Goal: Register for event/course

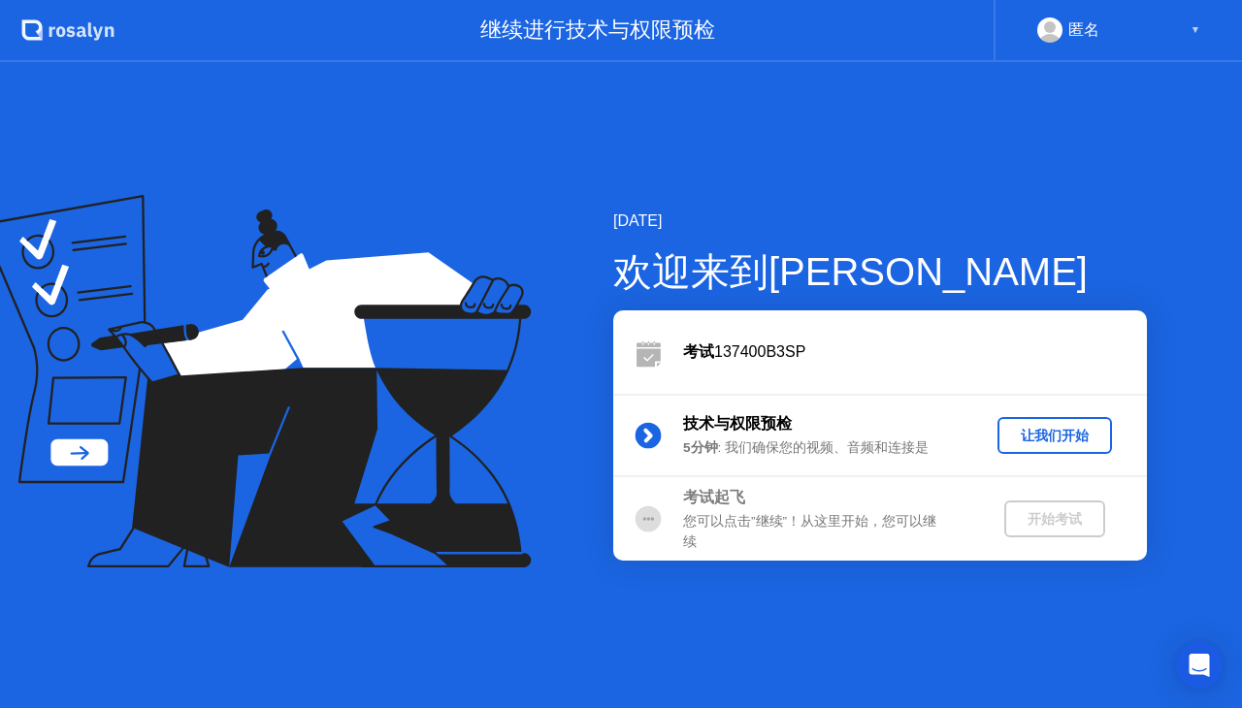
click at [1033, 449] on button "让我们开始" at bounding box center [1054, 435] width 114 height 37
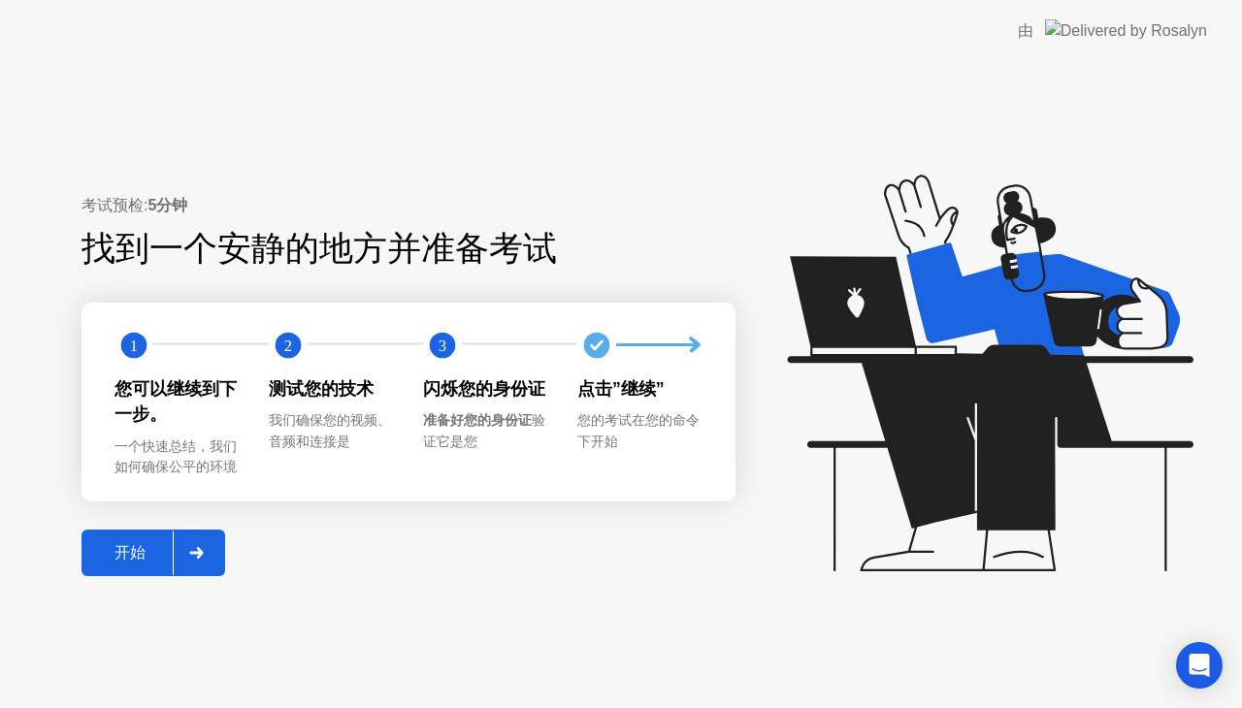
click at [128, 570] on button "开始" at bounding box center [154, 553] width 144 height 47
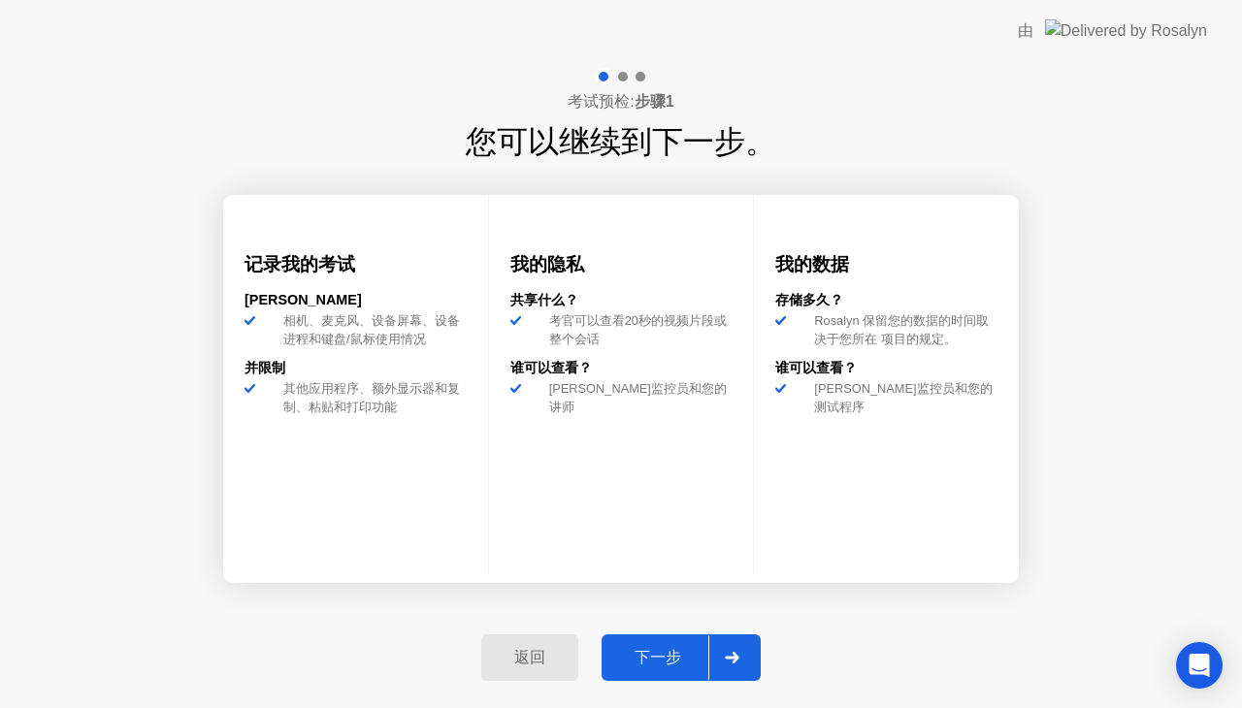
click at [639, 648] on div "下一步" at bounding box center [657, 658] width 101 height 20
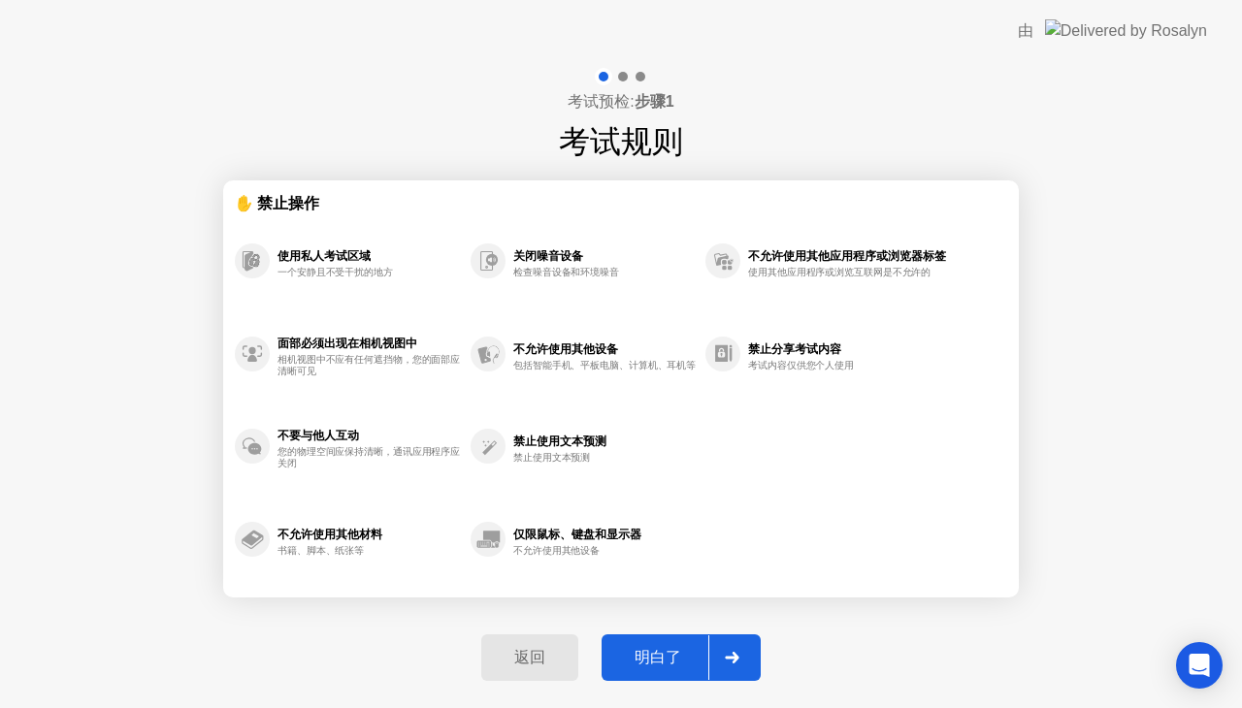
click at [642, 648] on div "明白了" at bounding box center [657, 658] width 101 height 20
select select "**********"
select select "*******"
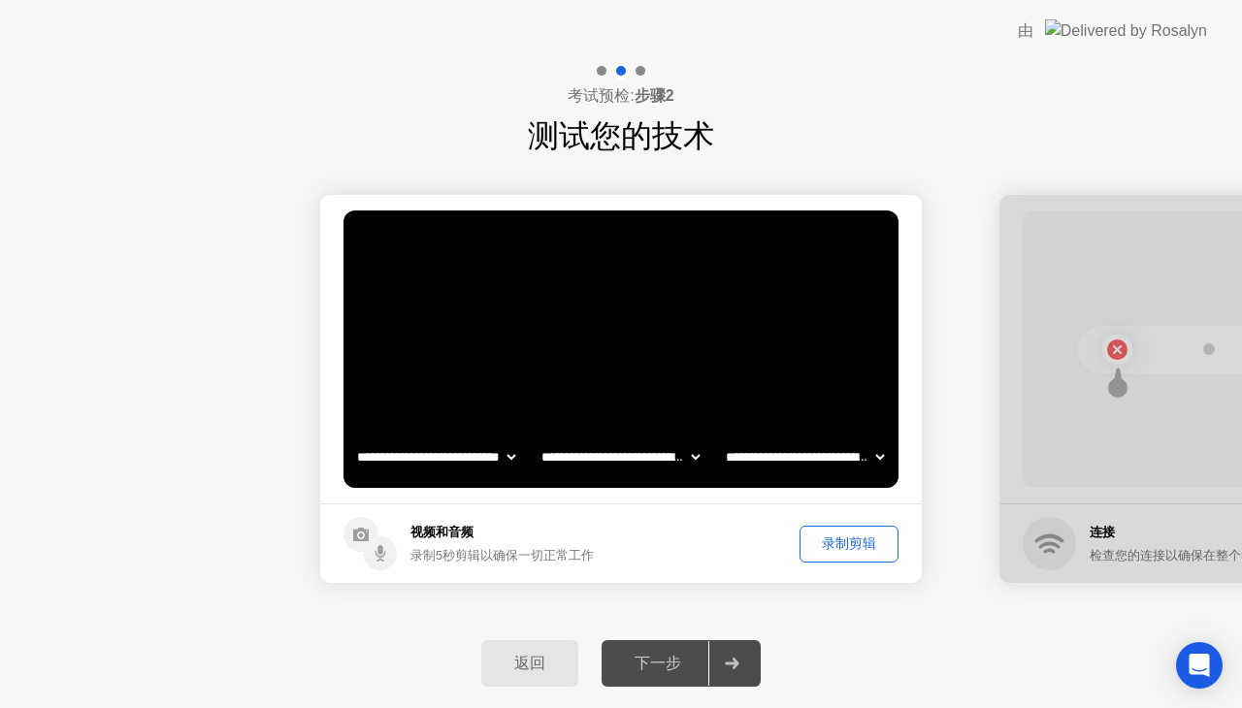
click at [699, 660] on div "下一步" at bounding box center [657, 664] width 101 height 20
click at [856, 555] on button "录制剪辑" at bounding box center [848, 544] width 99 height 37
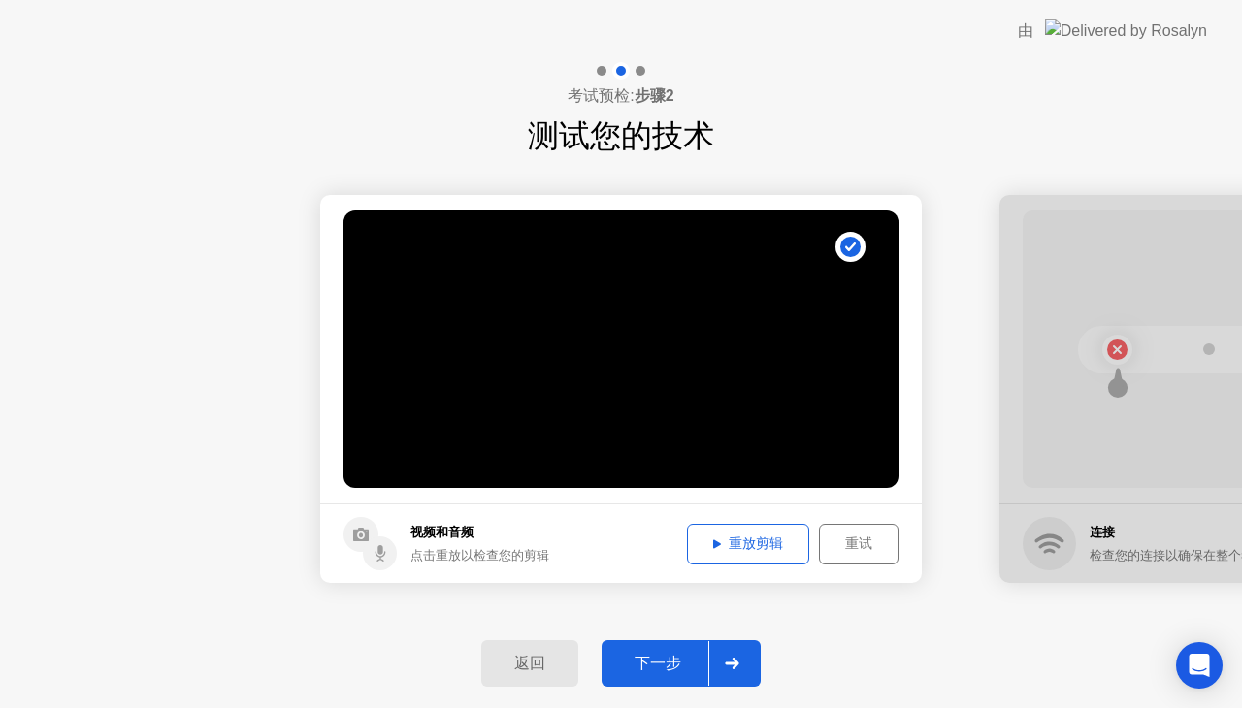
click at [746, 541] on div "重放剪辑" at bounding box center [748, 544] width 109 height 18
click at [747, 662] on div at bounding box center [731, 663] width 47 height 45
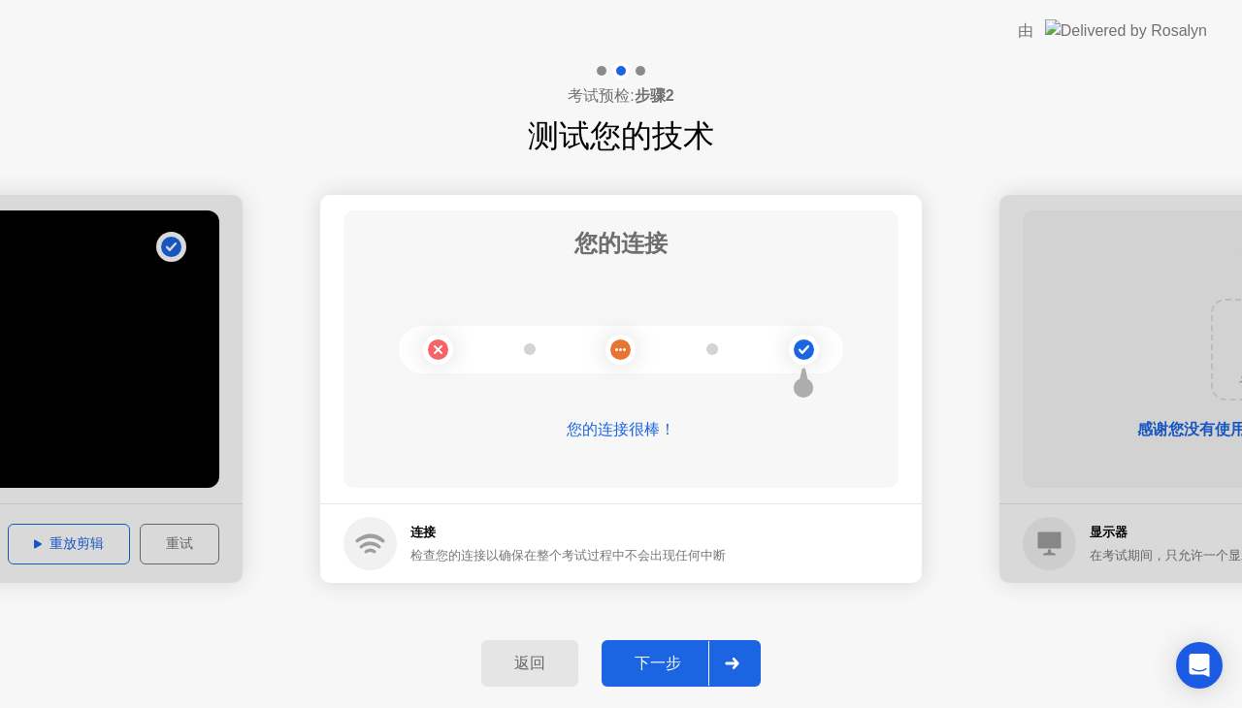
click at [674, 649] on button "下一步" at bounding box center [681, 663] width 159 height 47
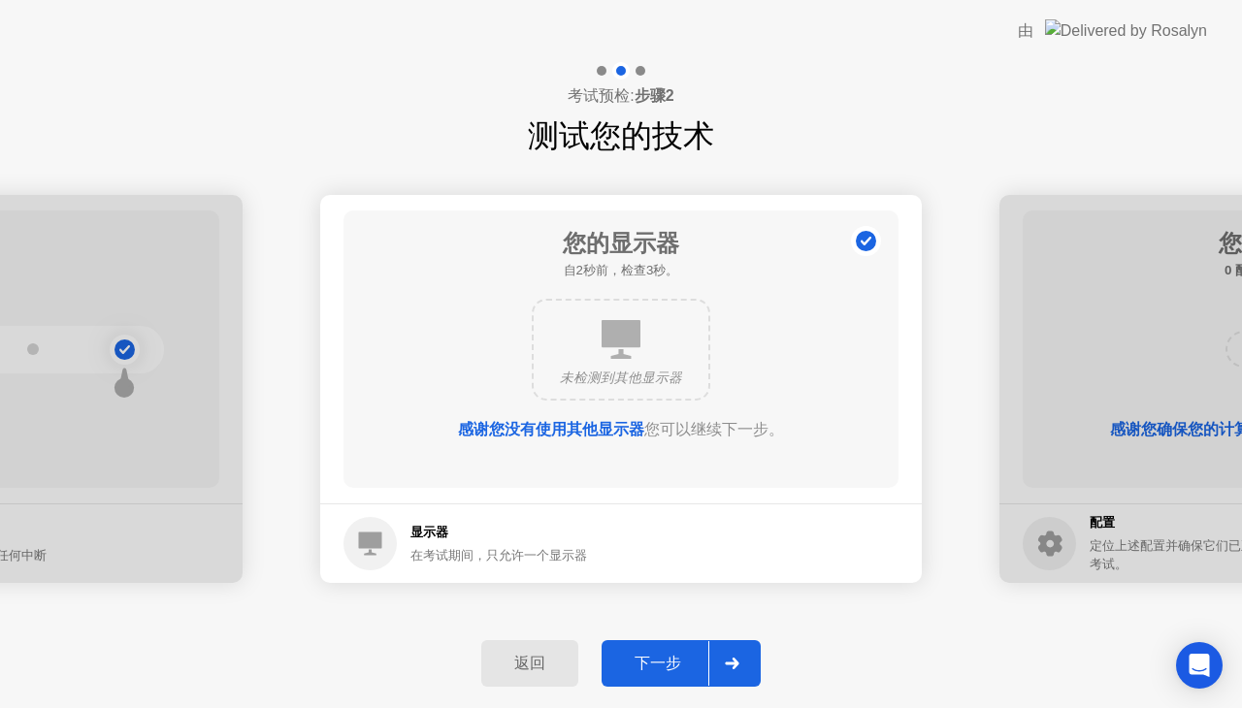
click at [674, 649] on button "下一步" at bounding box center [681, 663] width 159 height 47
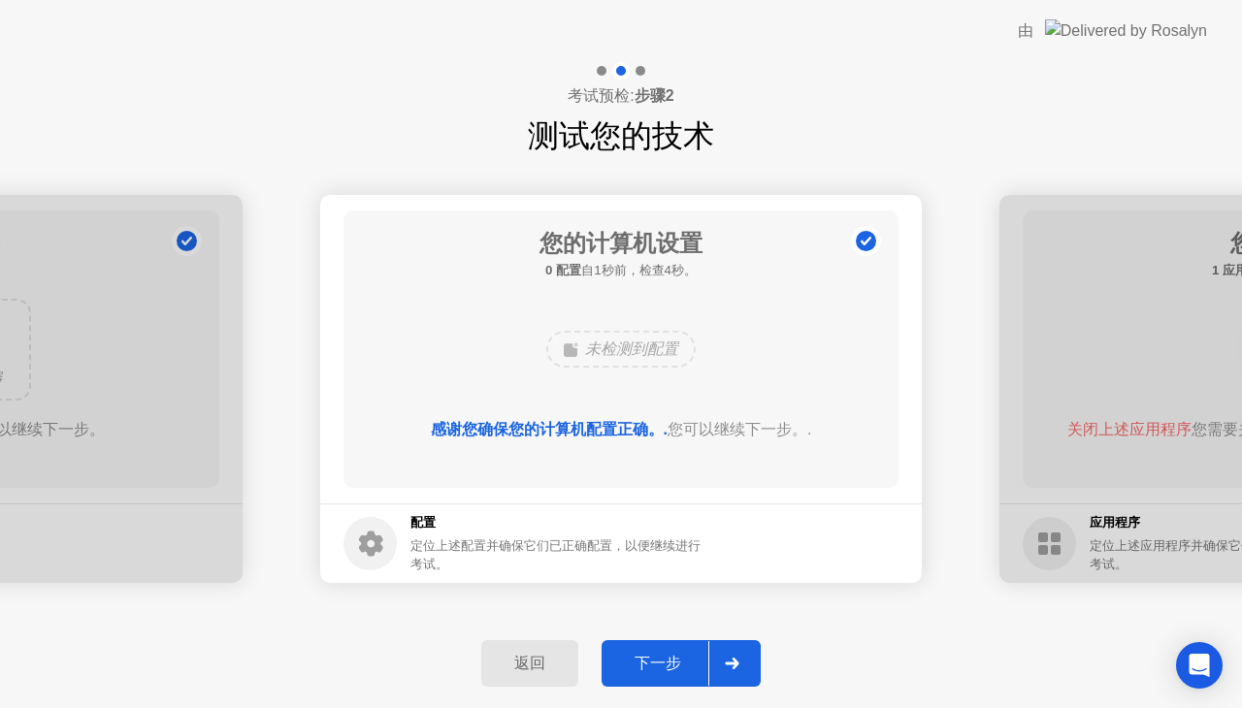
click at [674, 649] on button "下一步" at bounding box center [681, 663] width 159 height 47
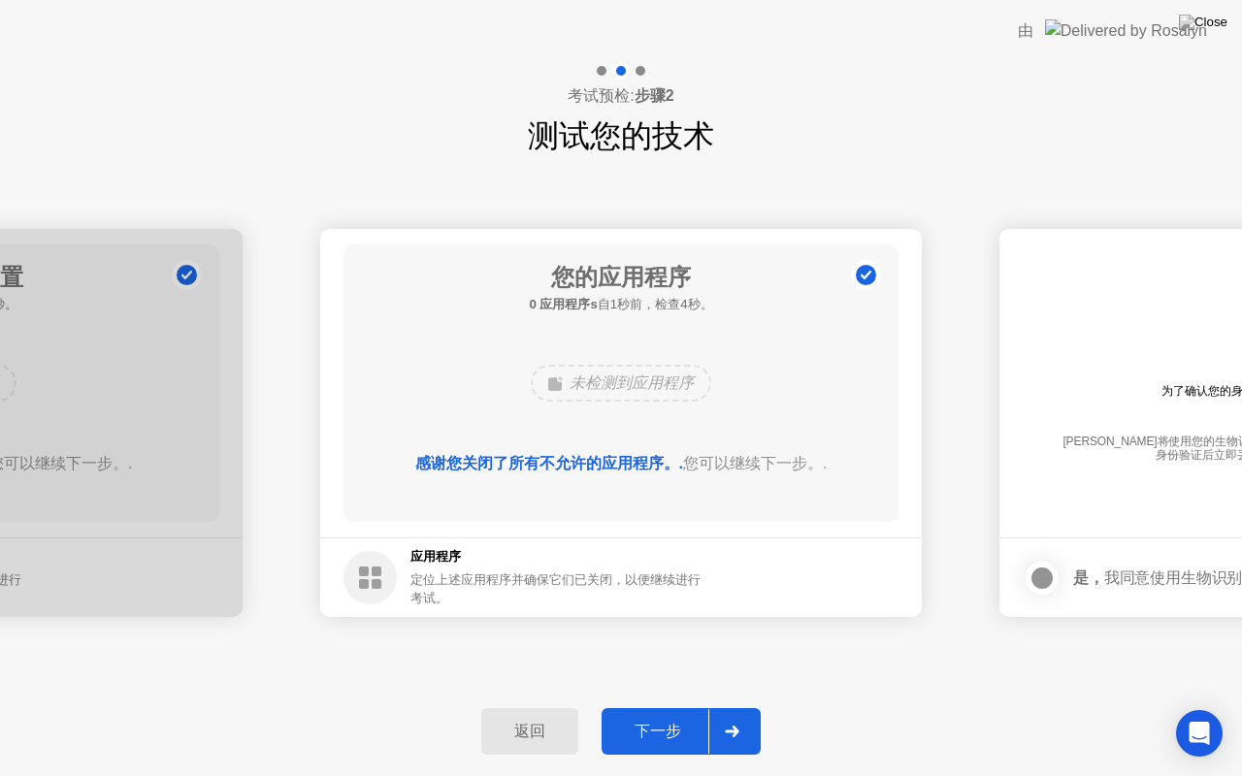
click at [696, 707] on div "下一步" at bounding box center [657, 732] width 101 height 20
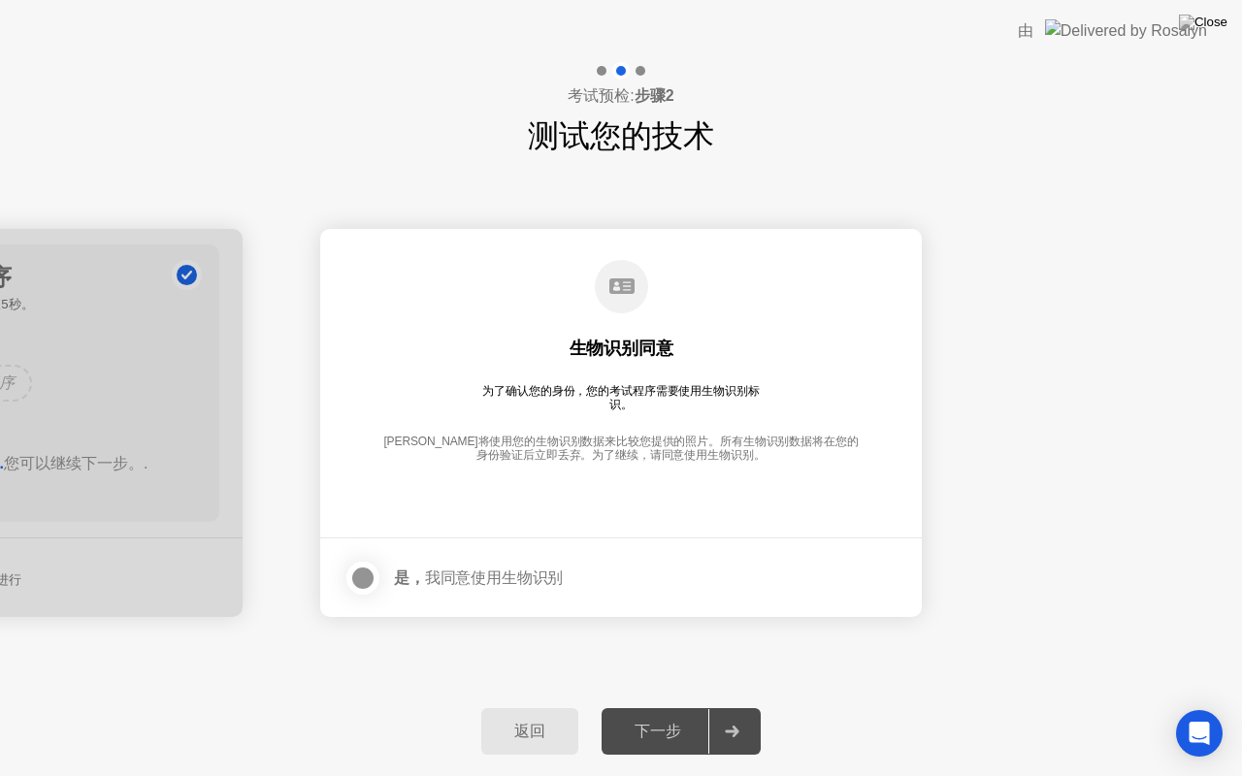
click at [368, 567] on div at bounding box center [362, 578] width 23 height 23
click at [748, 707] on div at bounding box center [731, 731] width 47 height 45
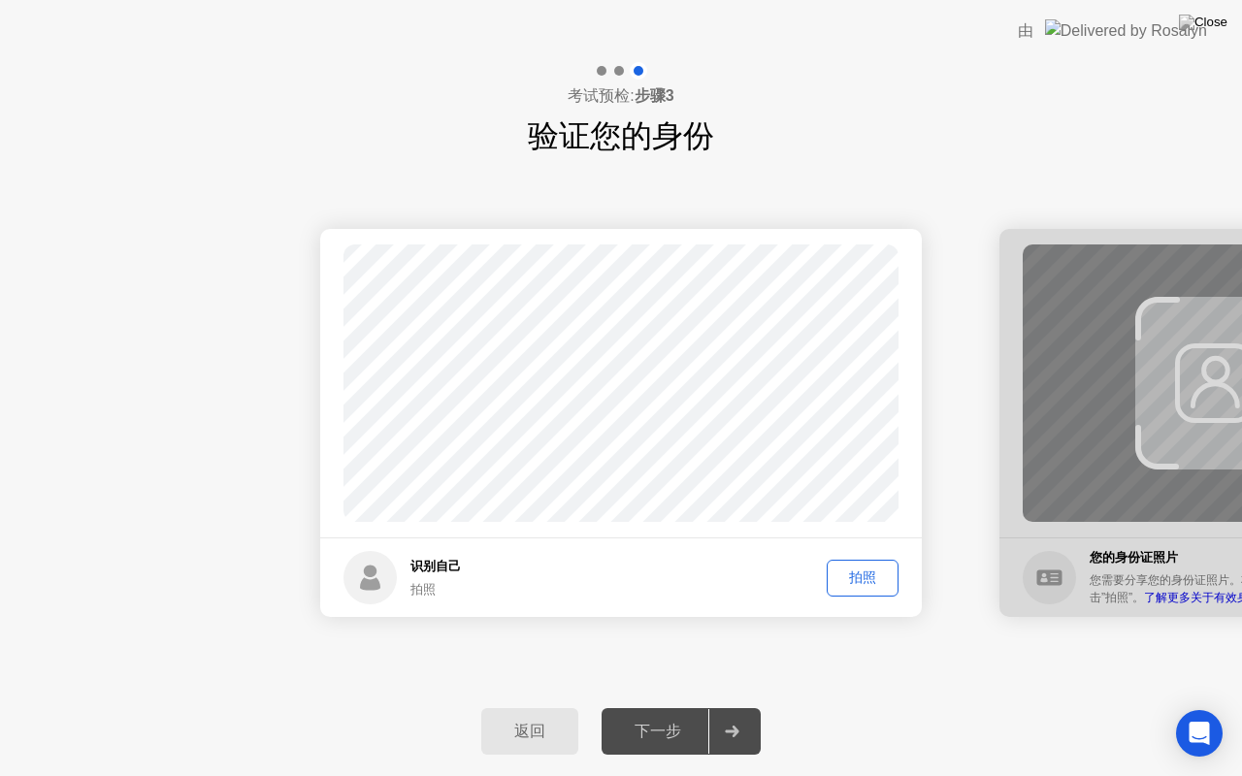
click at [886, 560] on button "拍照" at bounding box center [863, 578] width 72 height 37
click at [701, 707] on div "下一步" at bounding box center [657, 732] width 101 height 20
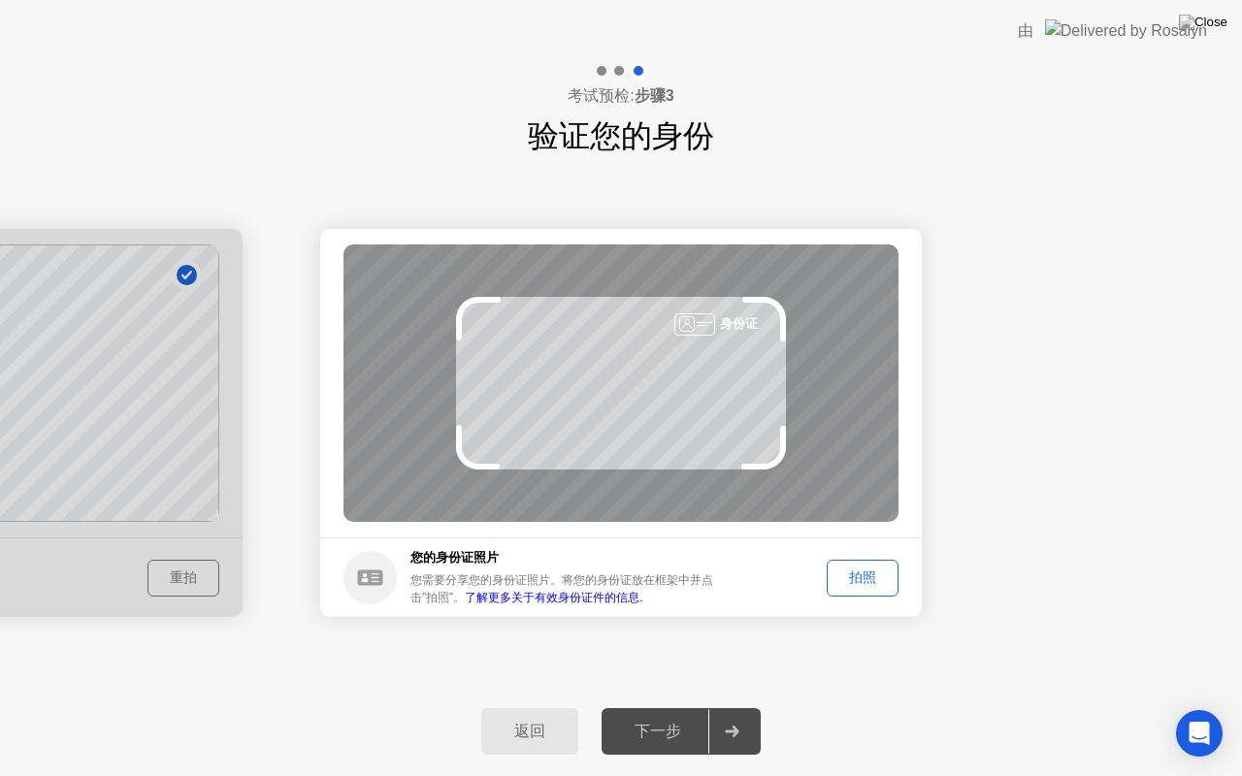
click at [869, 586] on div "拍照" at bounding box center [862, 578] width 58 height 18
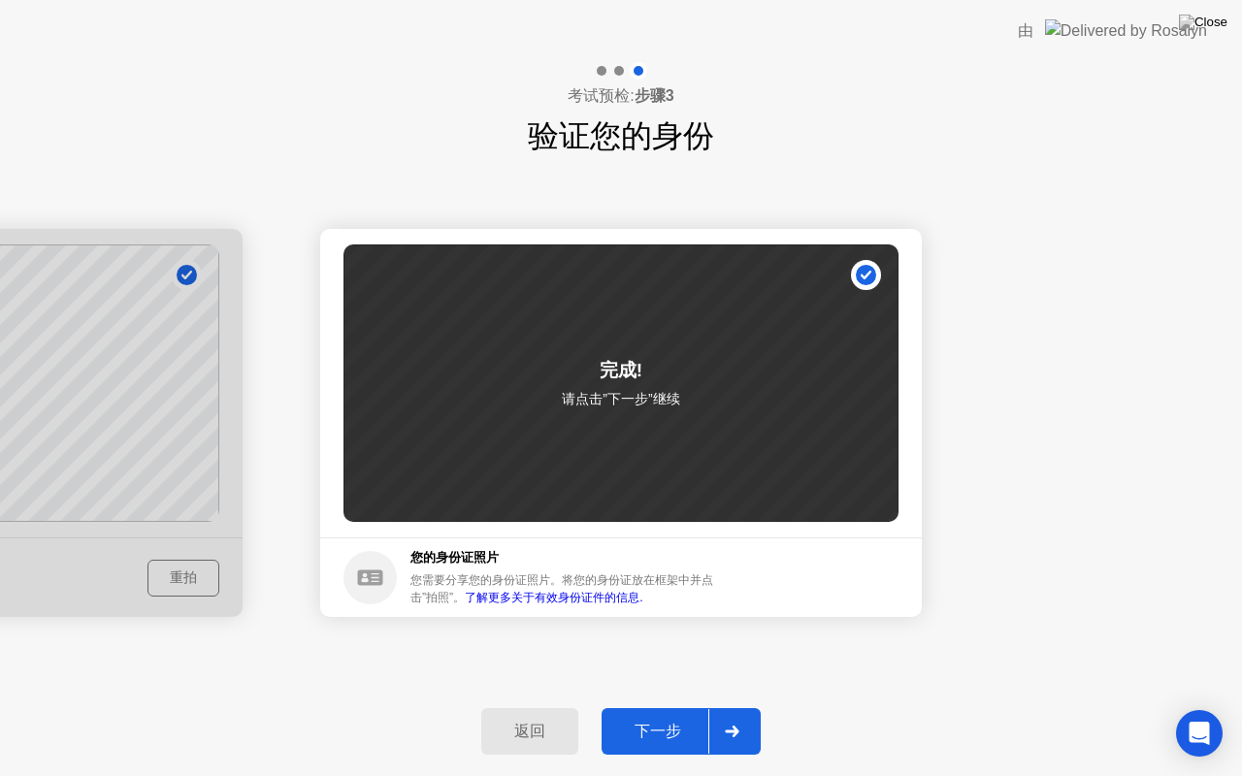
click at [645, 707] on div "下一步" at bounding box center [657, 732] width 101 height 20
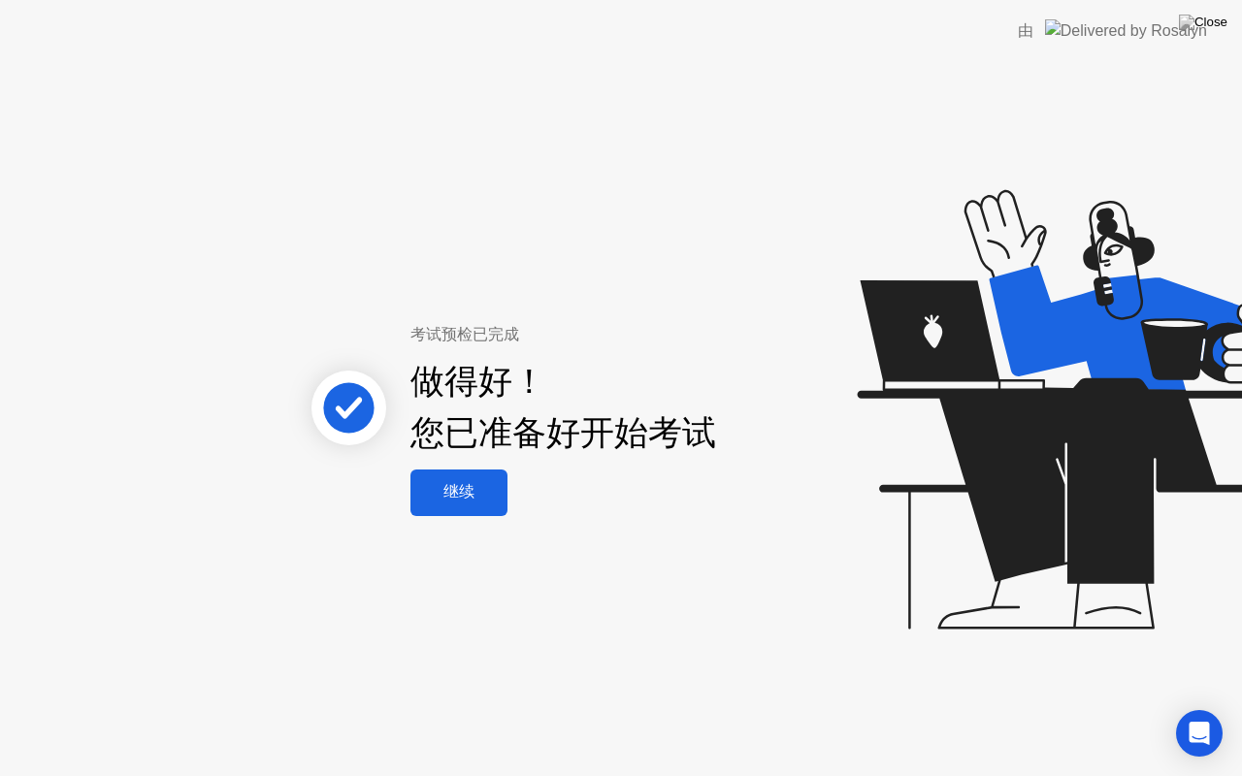
click at [472, 470] on button "继续" at bounding box center [458, 493] width 97 height 47
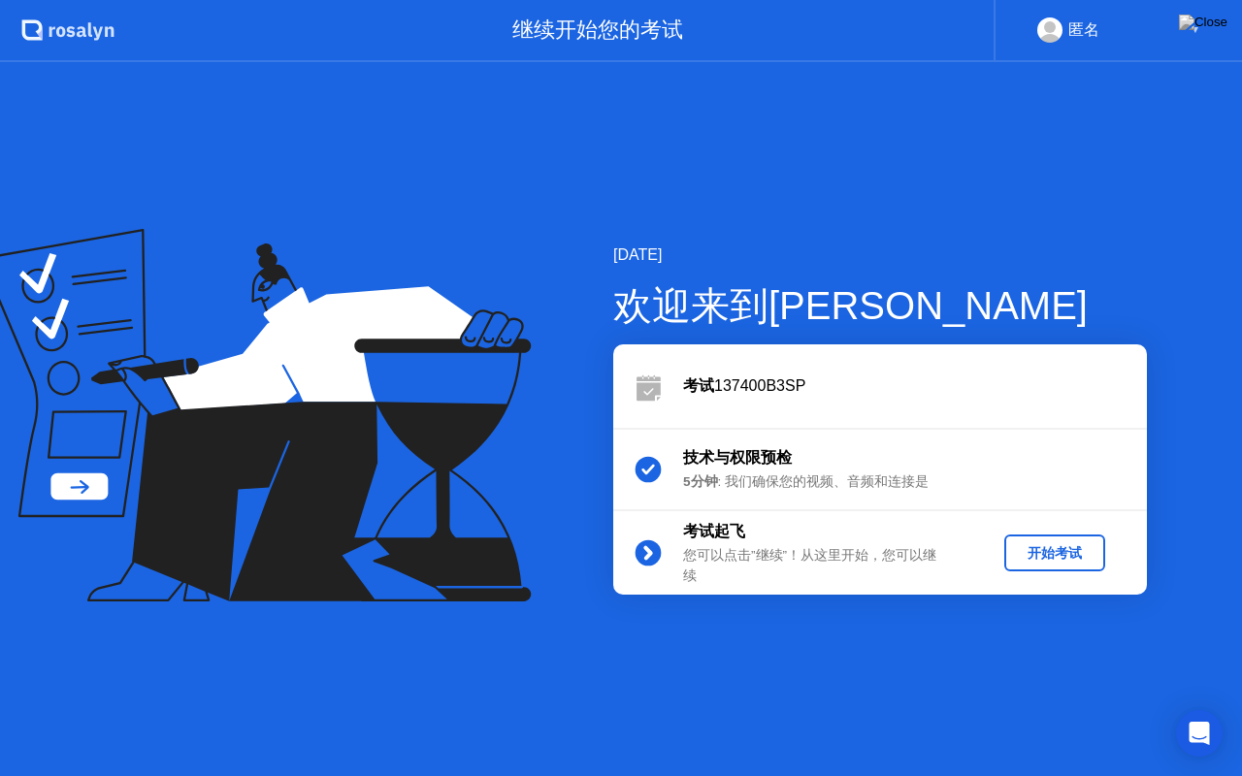
click at [1047, 557] on div "开始考试" at bounding box center [1054, 553] width 85 height 18
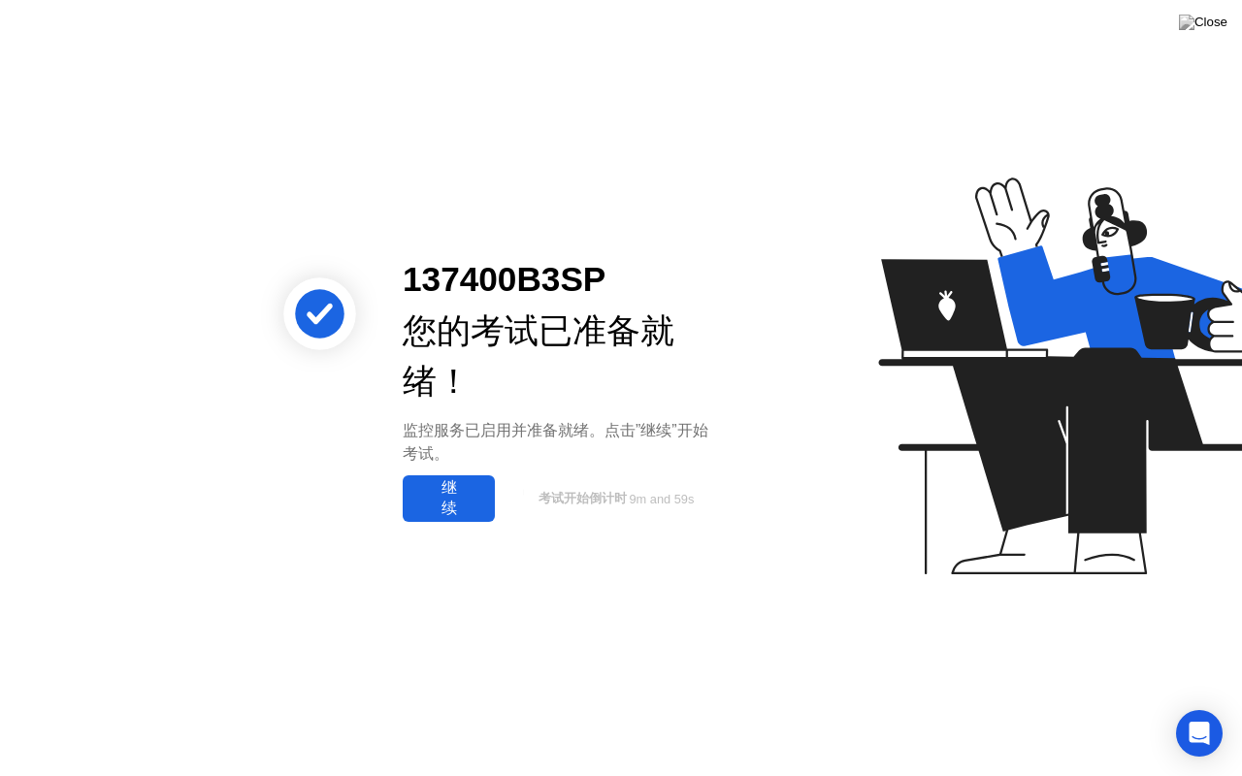
click at [412, 498] on div "继续" at bounding box center [448, 498] width 81 height 41
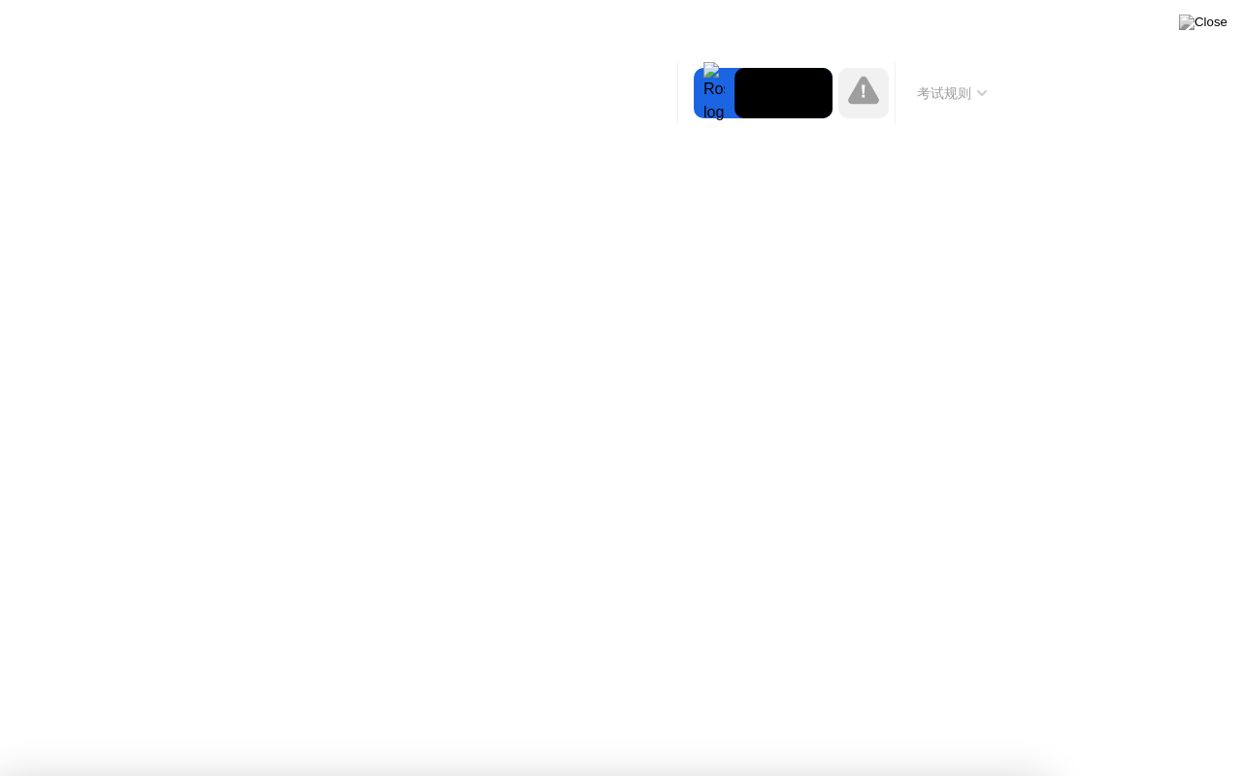
drag, startPoint x: 721, startPoint y: 543, endPoint x: 697, endPoint y: 559, distance: 28.8
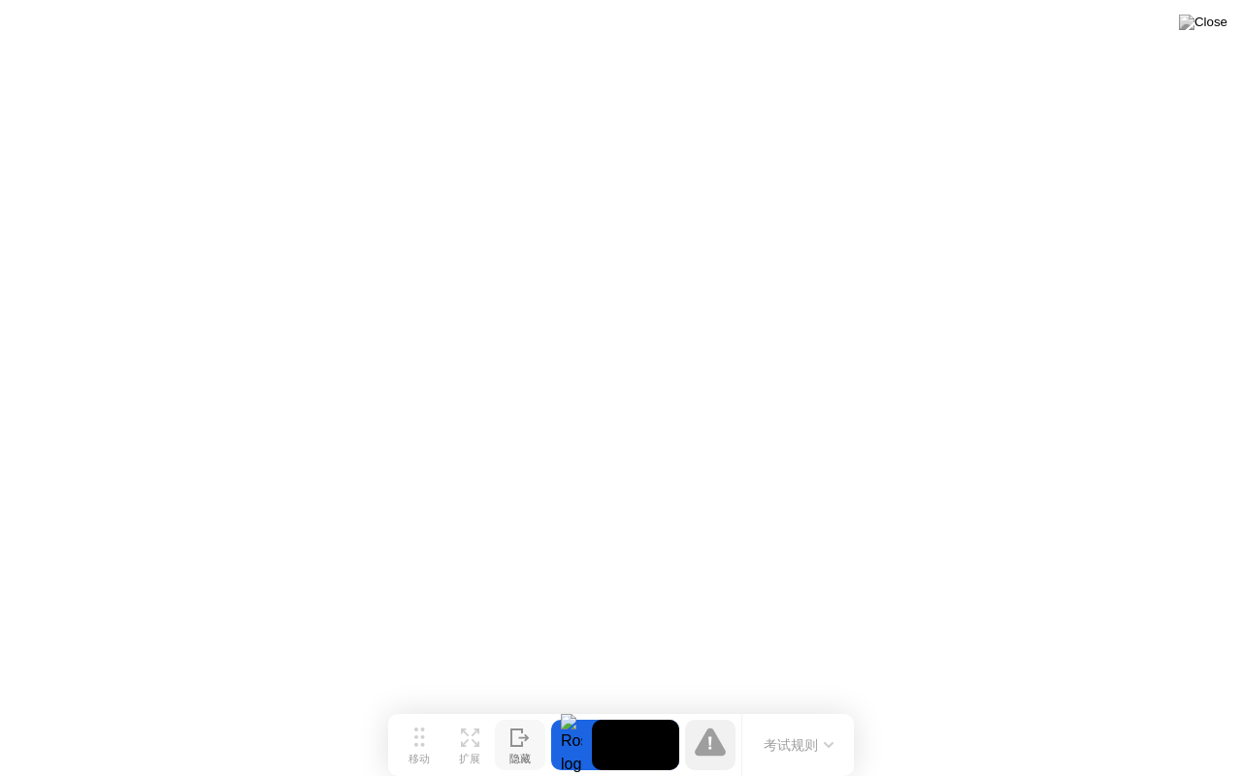
click at [514, 707] on div "隐藏" at bounding box center [519, 760] width 21 height 14
